Goal: Information Seeking & Learning: Learn about a topic

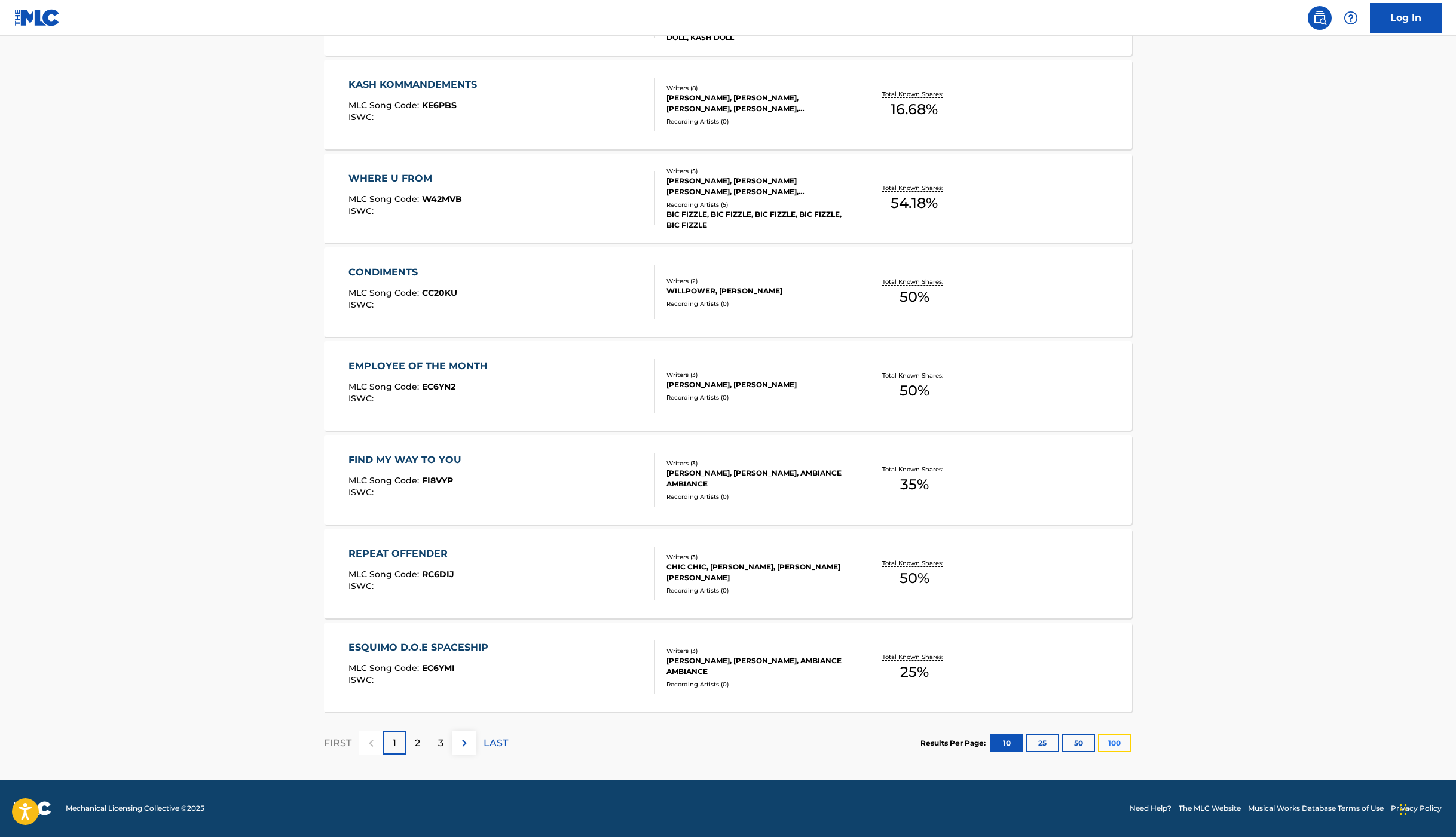
click at [1112, 739] on button "100" at bounding box center [1114, 743] width 33 height 18
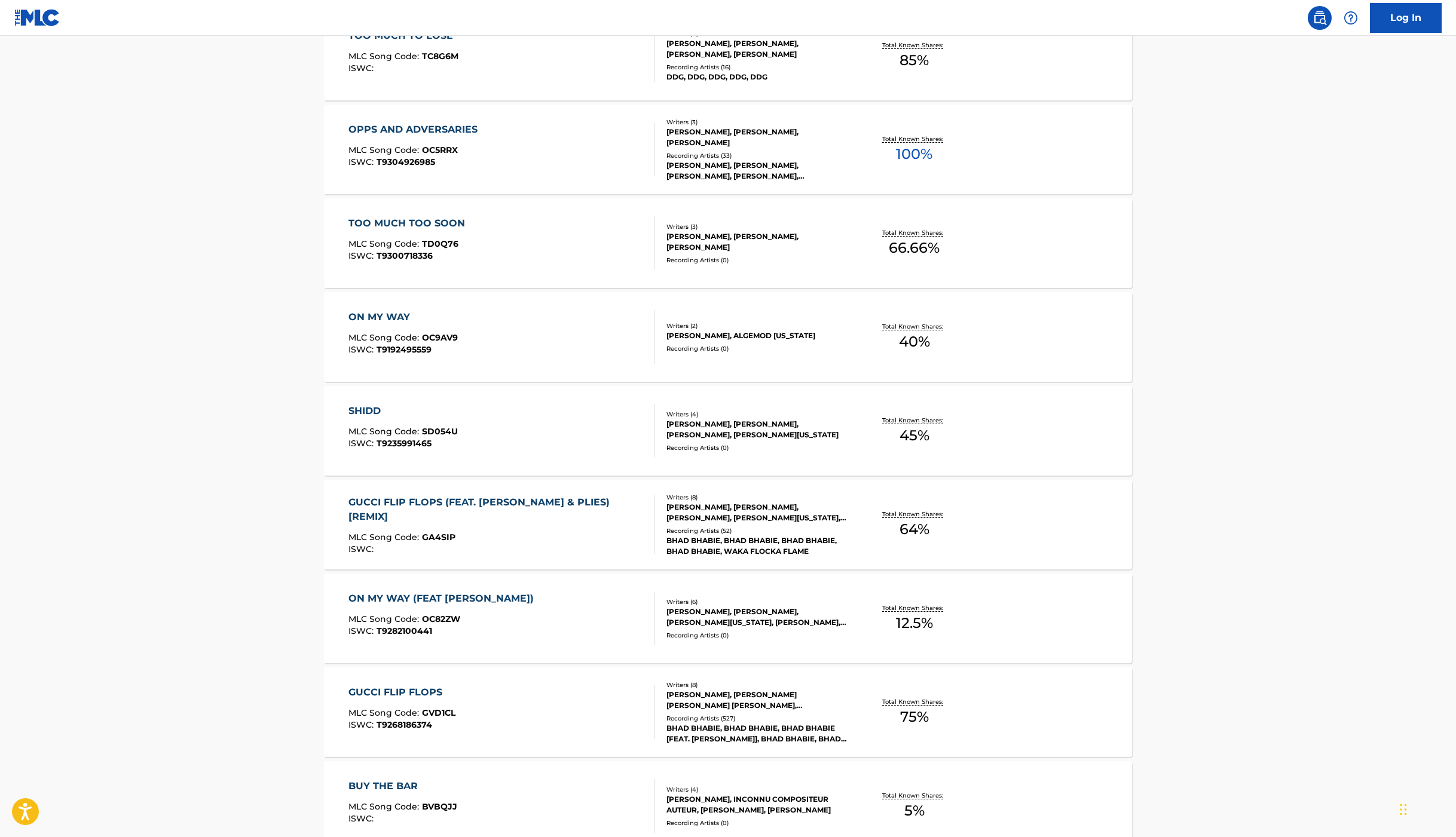
scroll to position [5224, 0]
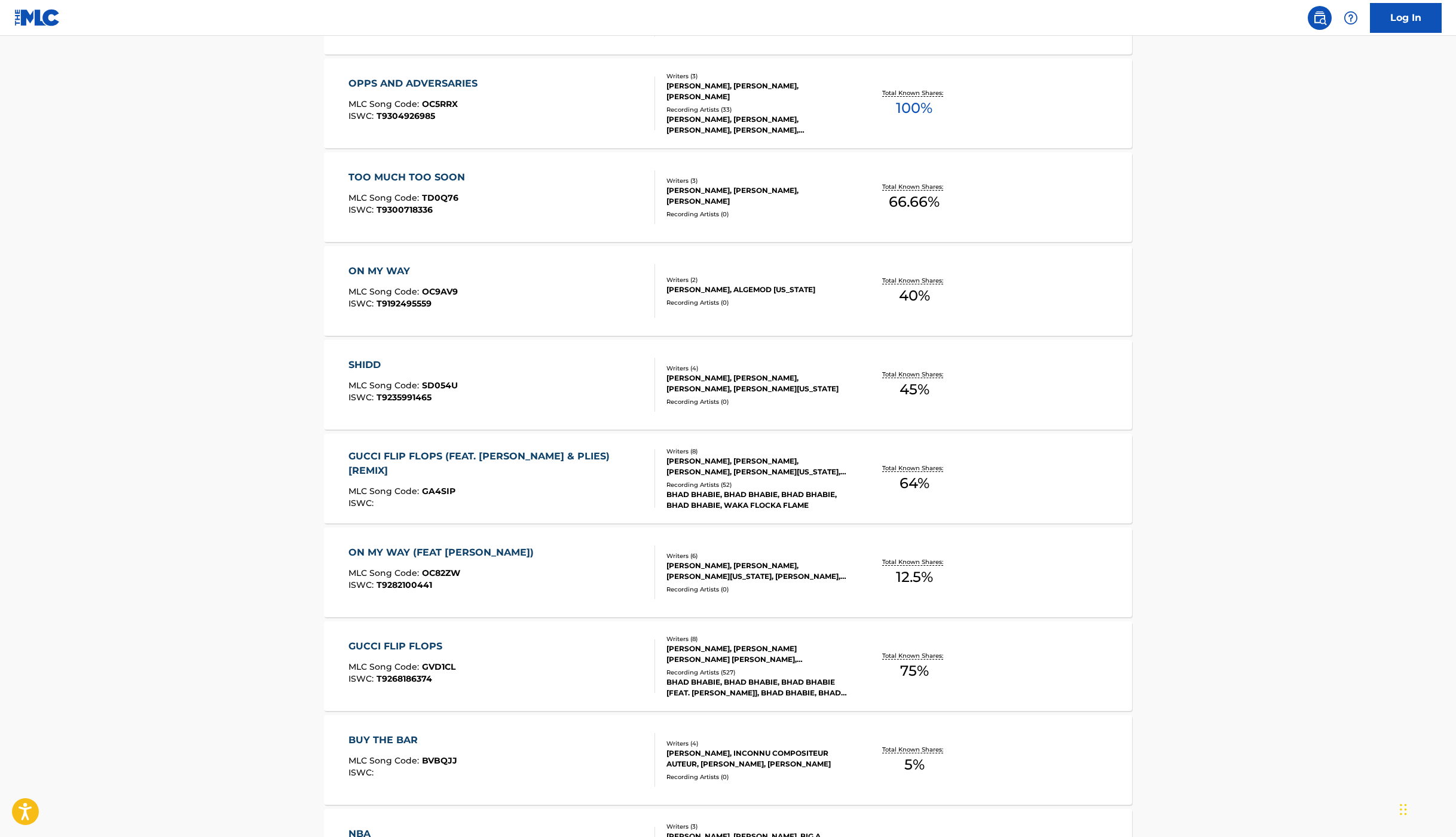
click at [531, 459] on div "GUCCI FLIP FLOPS (FEAT. [PERSON_NAME] & PLIES) [REMIX]" at bounding box center [497, 463] width 297 height 28
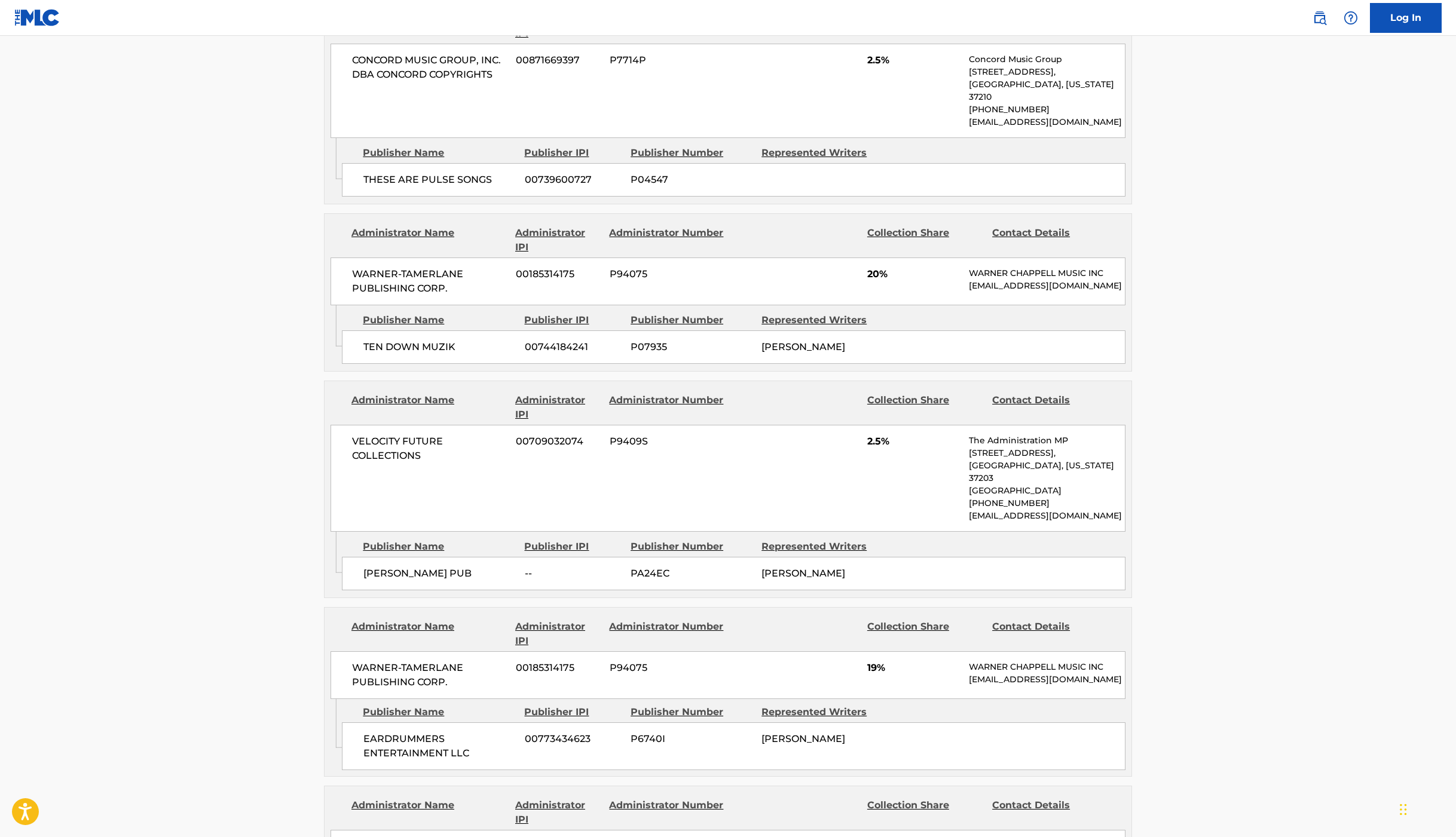
scroll to position [1314, 0]
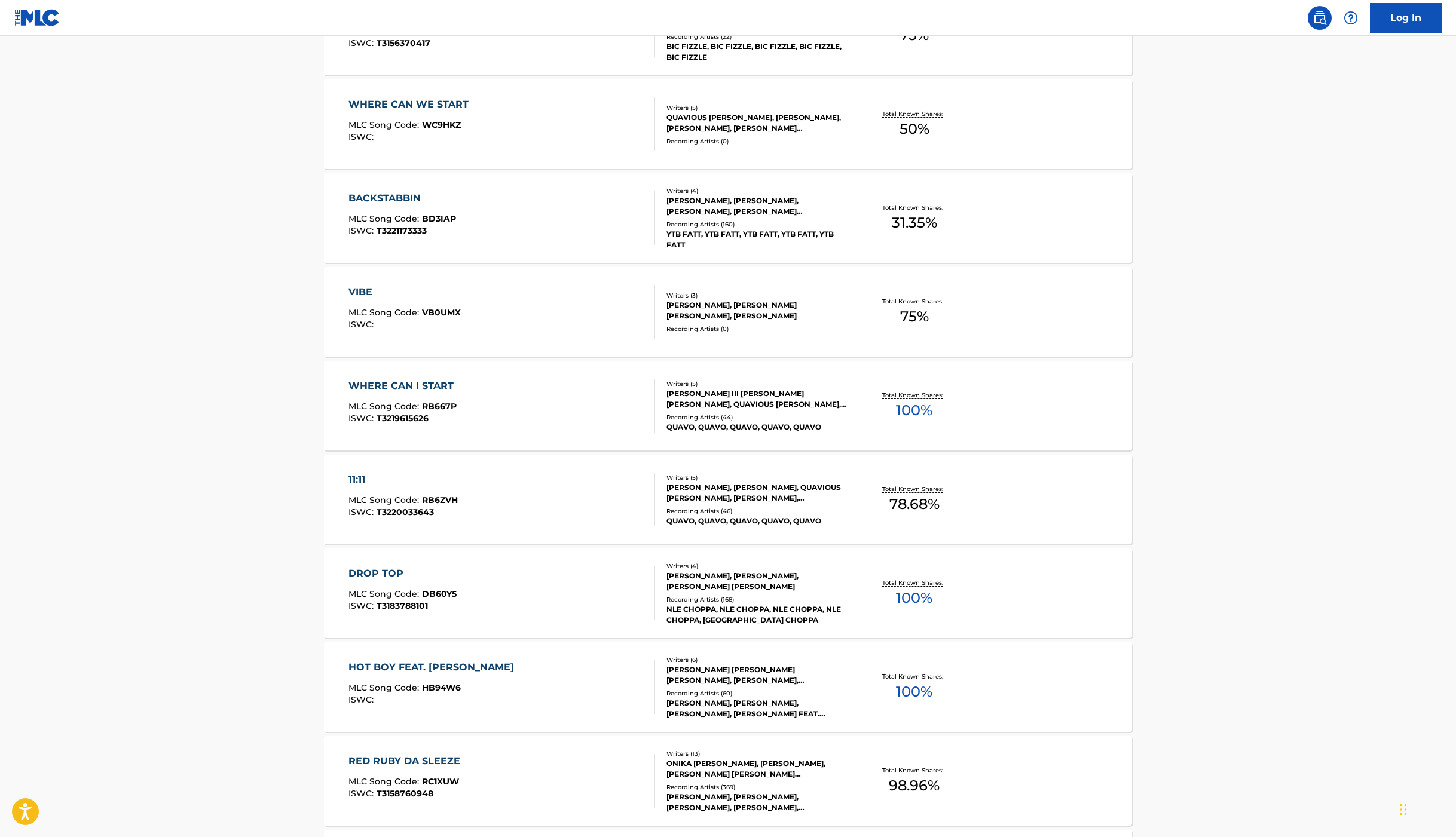
scroll to position [2637, 0]
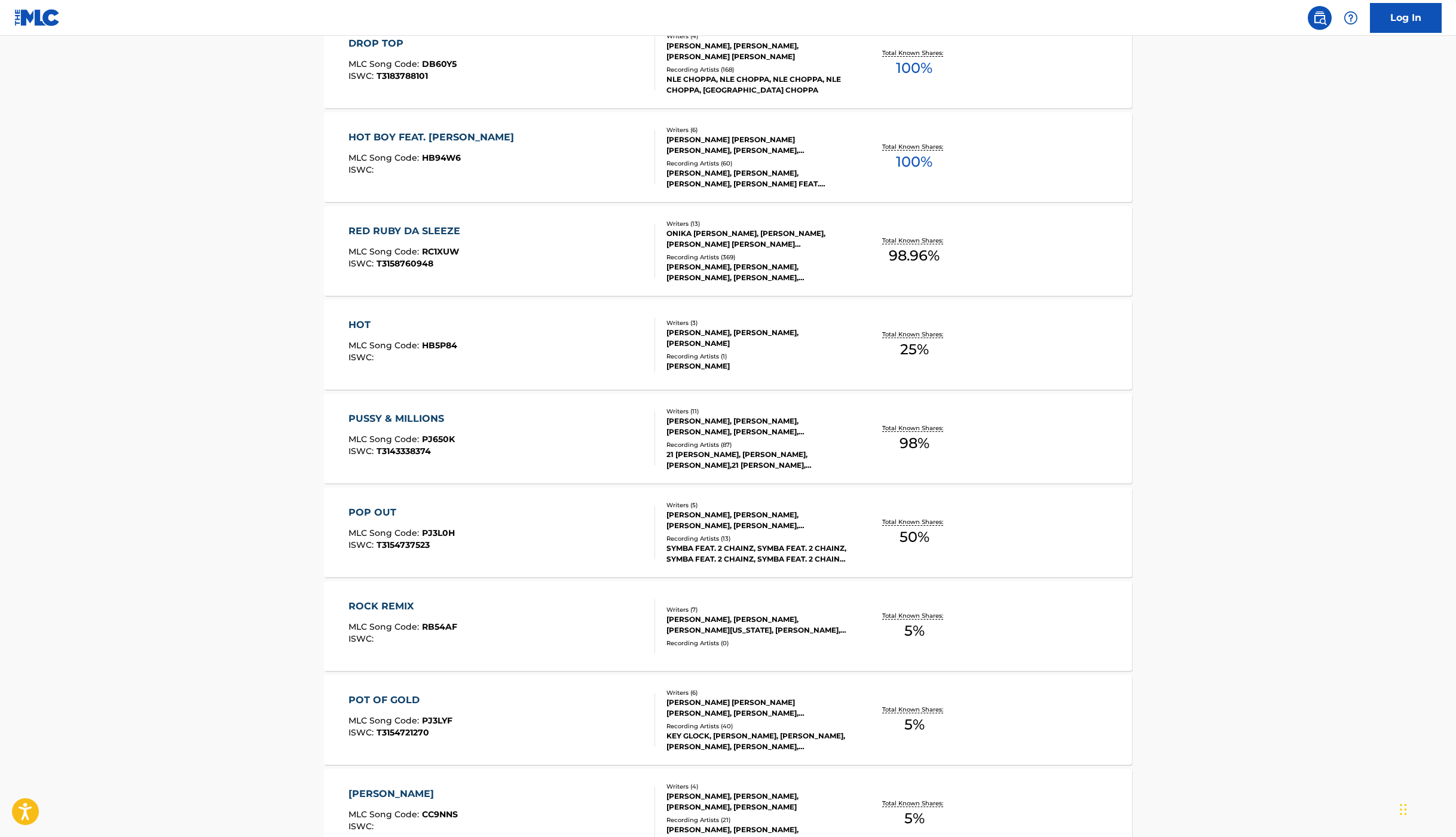
click at [377, 415] on div "PUSSY & MILLIONS" at bounding box center [401, 419] width 107 height 14
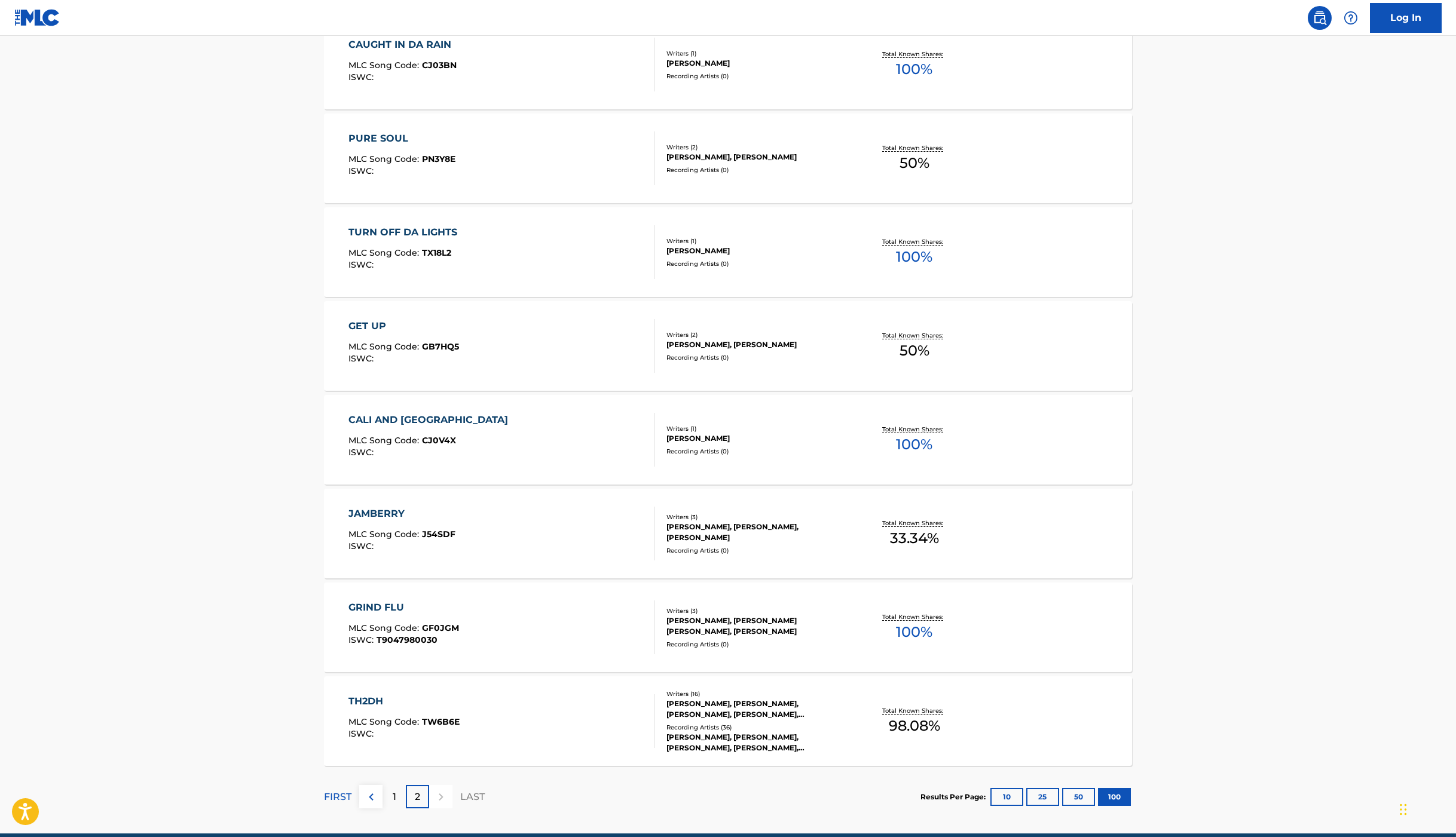
scroll to position [6818, 0]
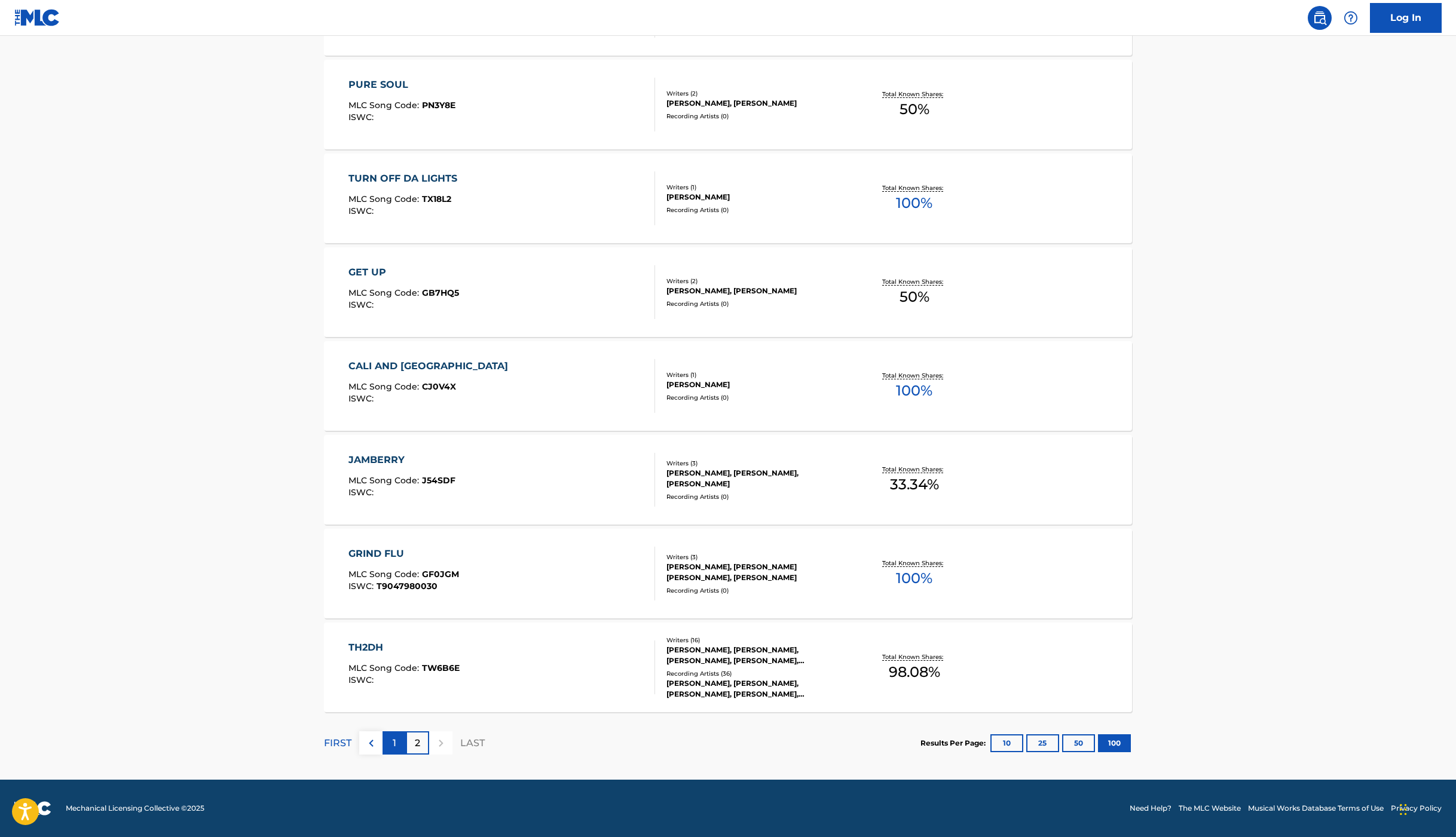
click at [392, 740] on p "1" at bounding box center [394, 743] width 4 height 14
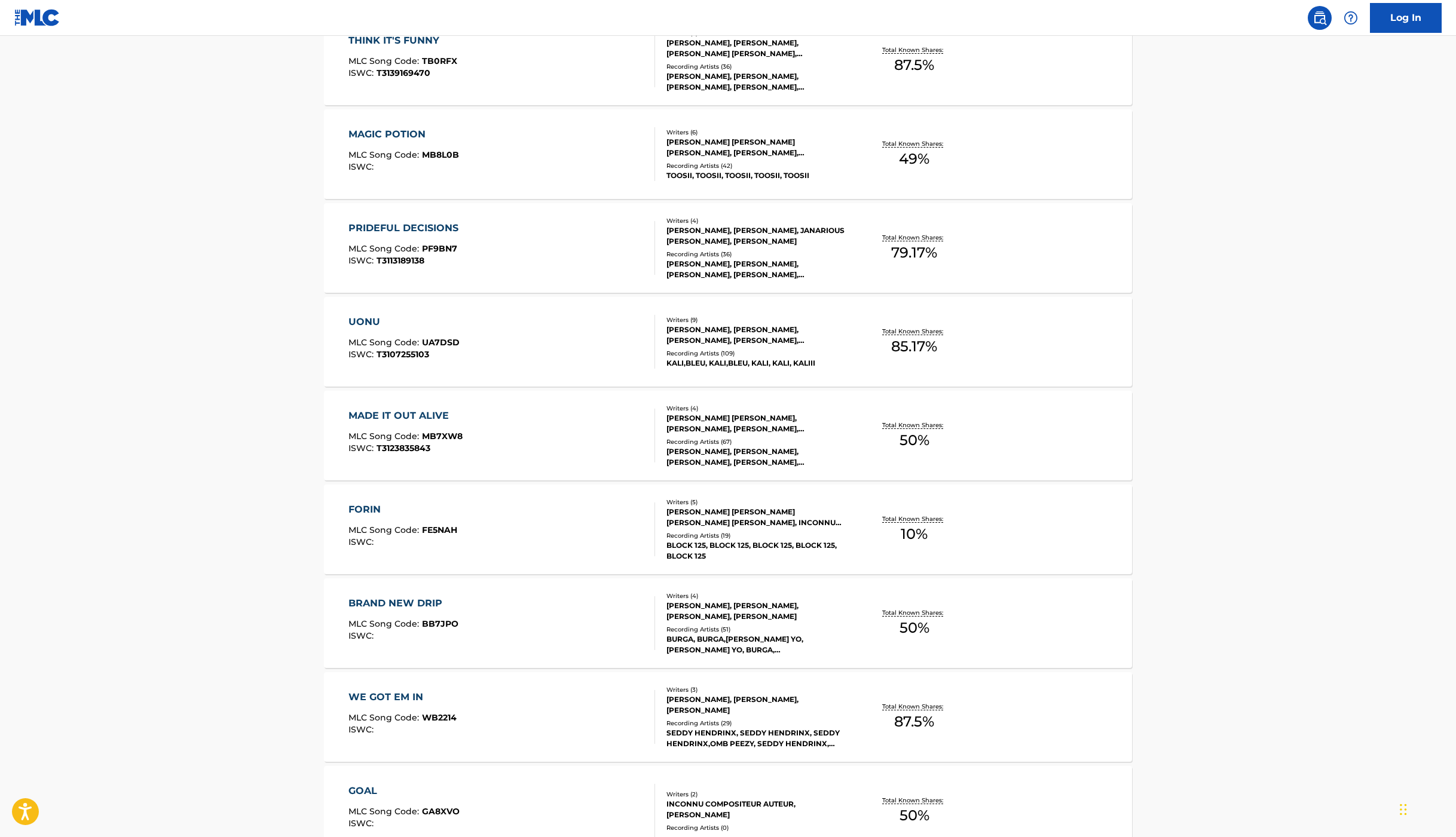
scroll to position [6861, 0]
